Goal: Find contact information: Find contact information

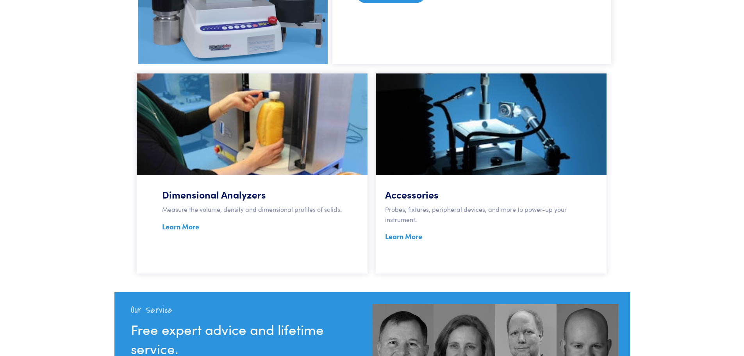
scroll to position [625, 0]
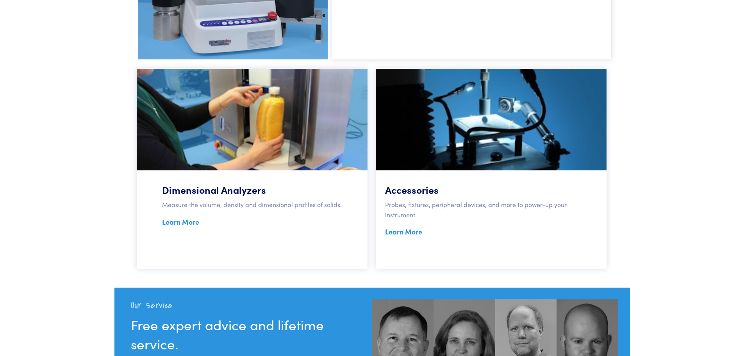
click at [402, 233] on link "Learn More" at bounding box center [403, 232] width 37 height 10
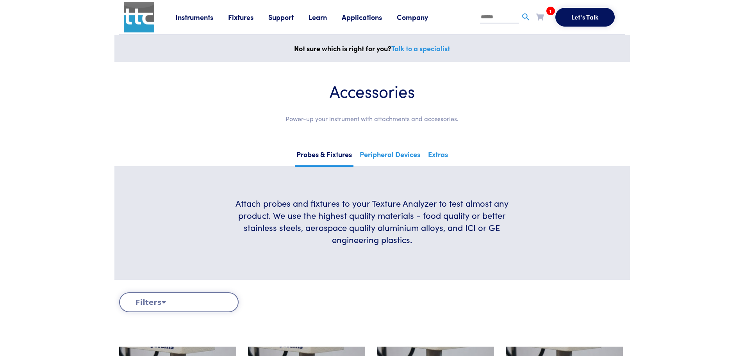
click at [406, 16] on link "Company" at bounding box center [420, 17] width 46 height 10
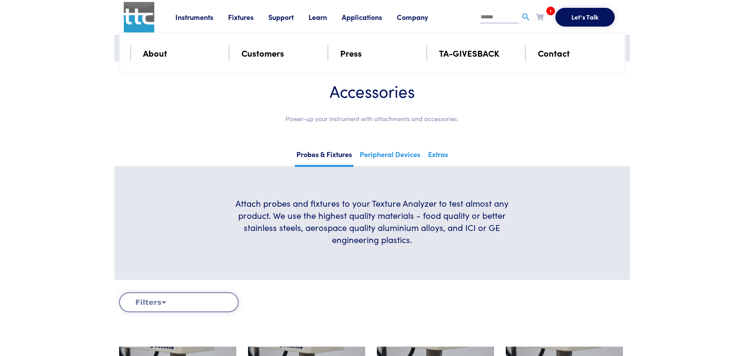
click at [563, 60] on li "Contact" at bounding box center [576, 53] width 77 height 16
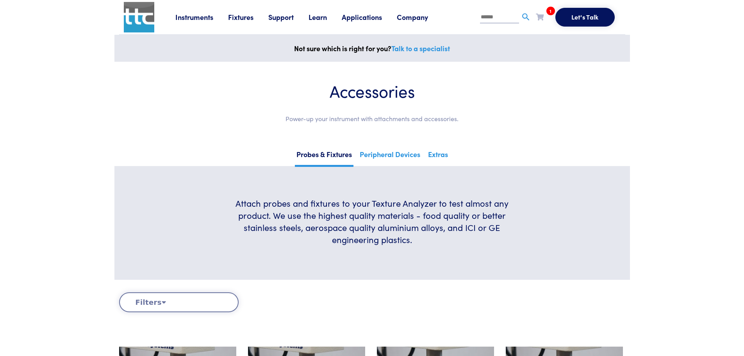
click at [560, 56] on div "Not sure which is right for you? Talk to a specialist" at bounding box center [372, 48] width 516 height 27
click at [534, 76] on section "Accessories Power-up your instrument with attachments and accessories." at bounding box center [372, 105] width 506 height 87
drag, startPoint x: 462, startPoint y: 105, endPoint x: 439, endPoint y: 71, distance: 40.9
click at [462, 102] on div "Accessories Power-up your instrument with attachments and accessories." at bounding box center [372, 104] width 478 height 49
click at [441, 154] on link "Extras" at bounding box center [438, 157] width 23 height 19
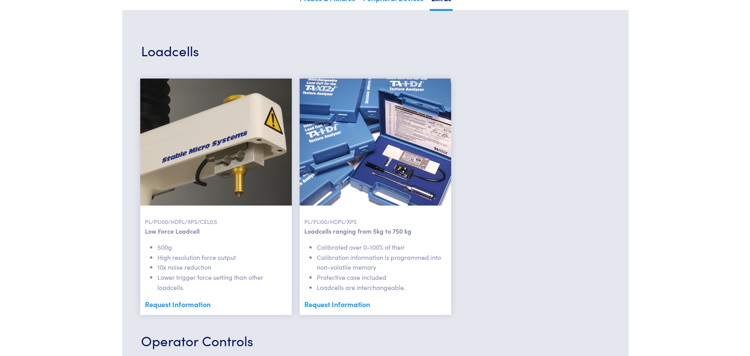
scroll to position [156, 0]
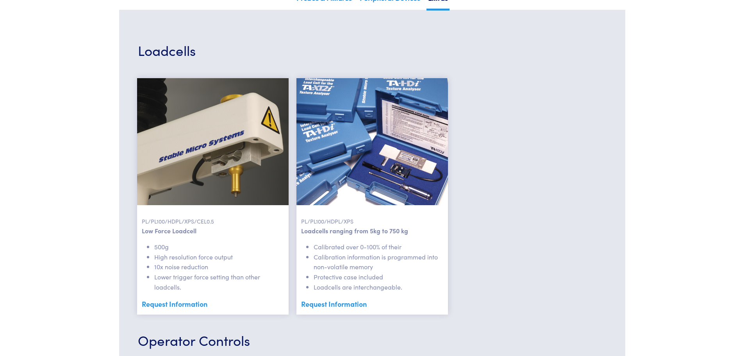
click at [183, 304] on link "Request Information" at bounding box center [213, 304] width 142 height 12
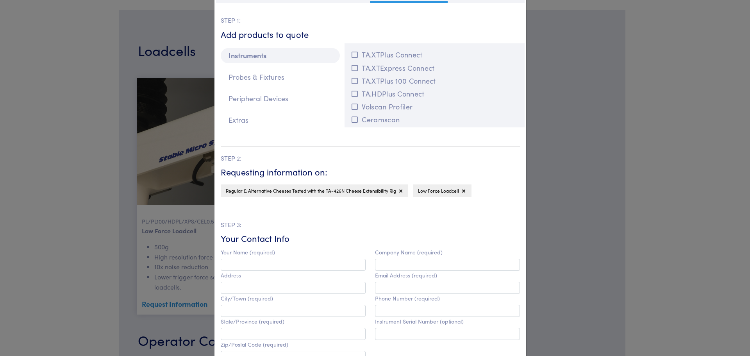
scroll to position [0, 0]
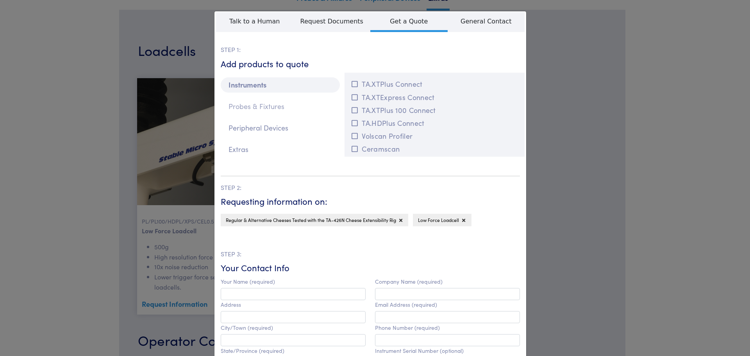
click at [243, 104] on p "Probes & Fixtures" at bounding box center [280, 106] width 119 height 15
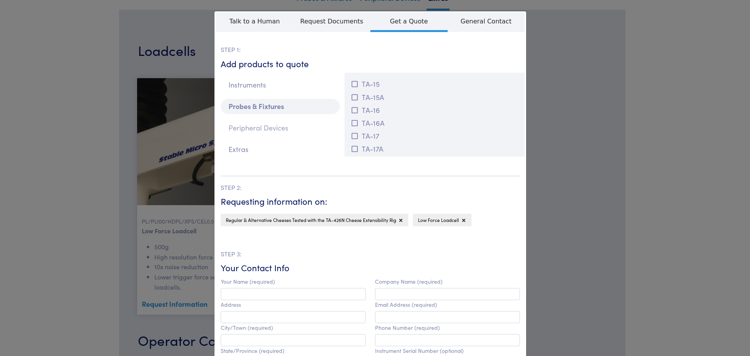
click at [242, 123] on p "Peripheral Devices" at bounding box center [280, 127] width 119 height 15
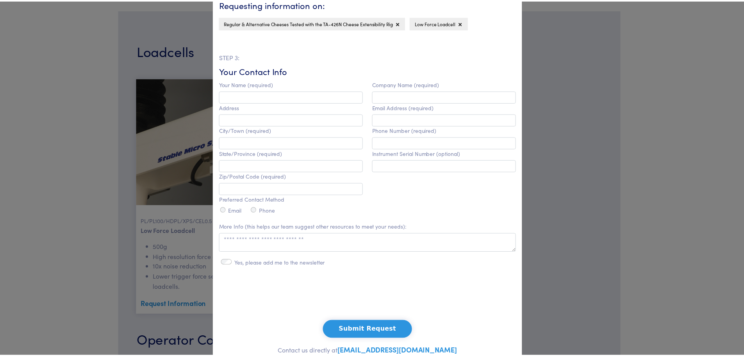
scroll to position [225, 0]
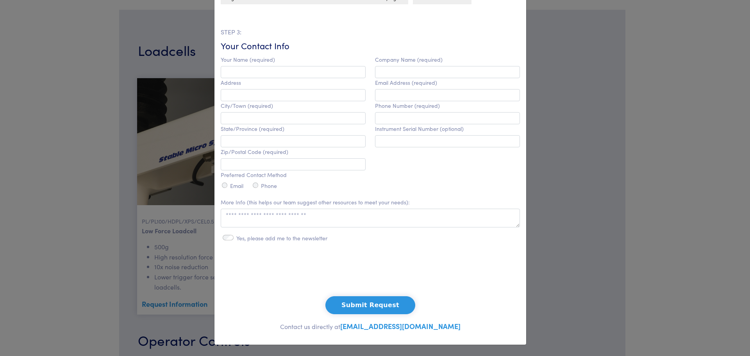
click at [418, 324] on link "[EMAIL_ADDRESS][DOMAIN_NAME]" at bounding box center [400, 326] width 120 height 10
click at [638, 73] on div "**********" at bounding box center [375, 178] width 750 height 356
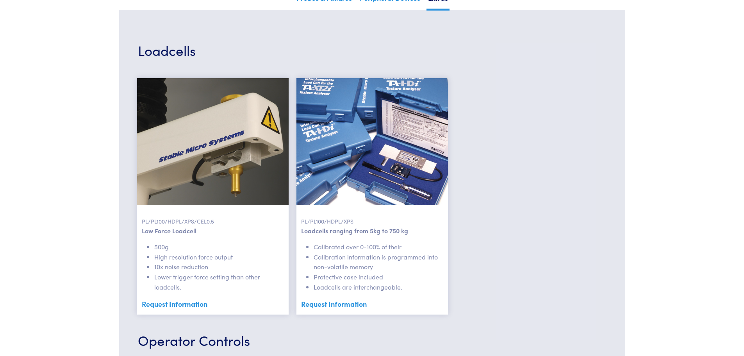
drag, startPoint x: 95, startPoint y: 0, endPoint x: 537, endPoint y: 174, distance: 475.3
click at [537, 174] on div at bounding box center [532, 196] width 152 height 236
